Goal: Navigation & Orientation: Go to known website

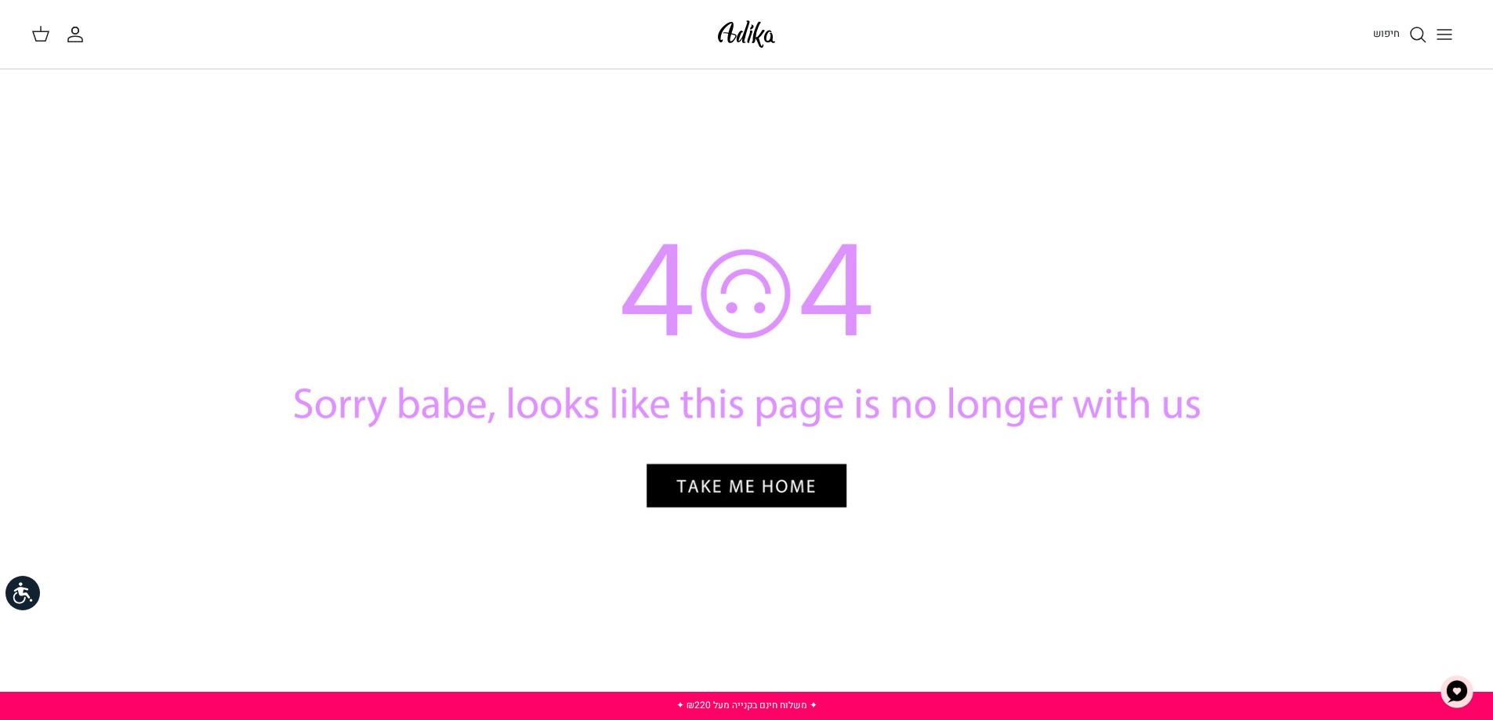
click at [566, 611] on div at bounding box center [746, 383] width 1097 height 549
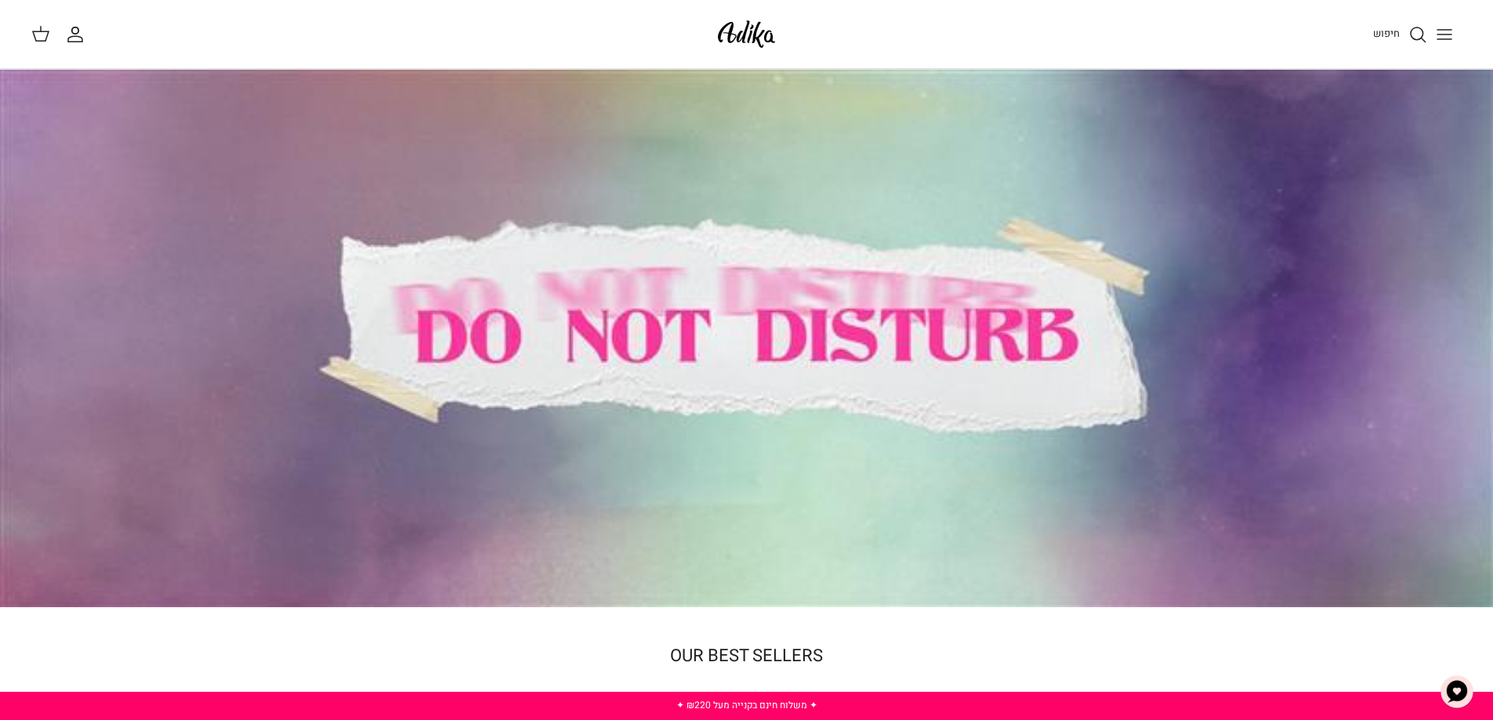
click at [788, 486] on div at bounding box center [746, 339] width 1493 height 538
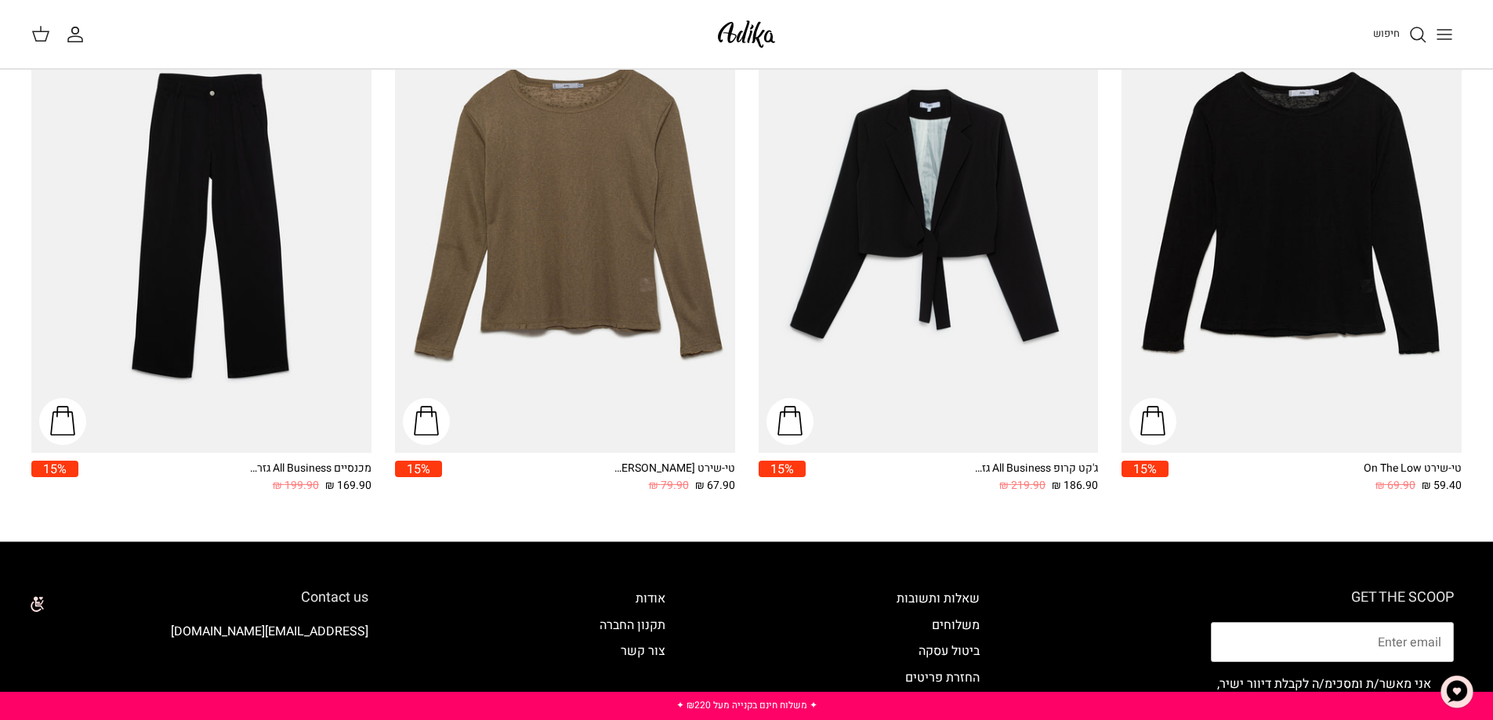
scroll to position [2273, 0]
